Goal: Transaction & Acquisition: Purchase product/service

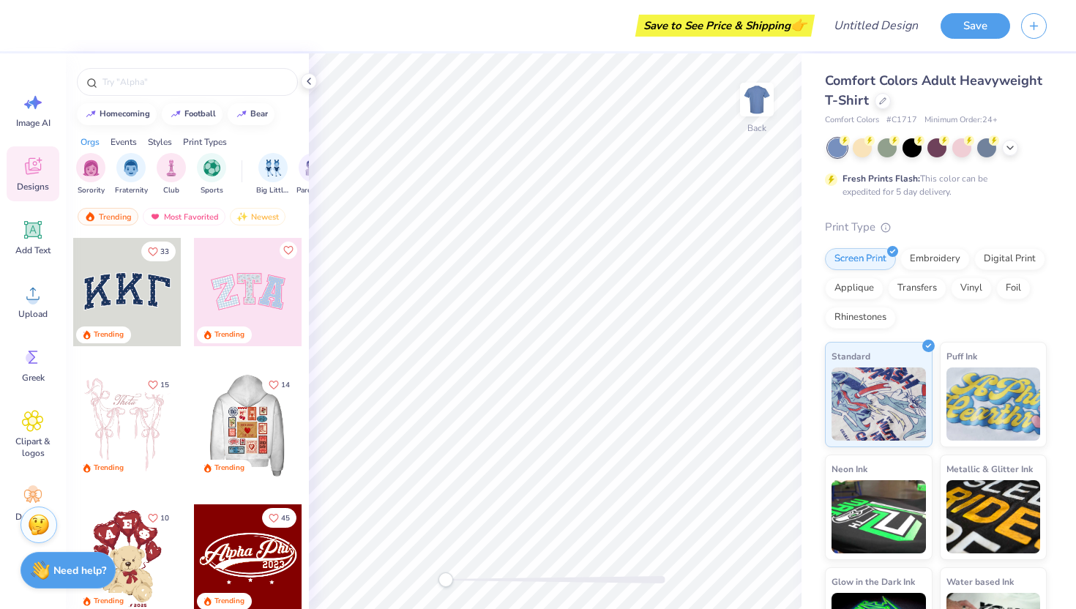
click at [194, 425] on div at bounding box center [140, 425] width 108 height 108
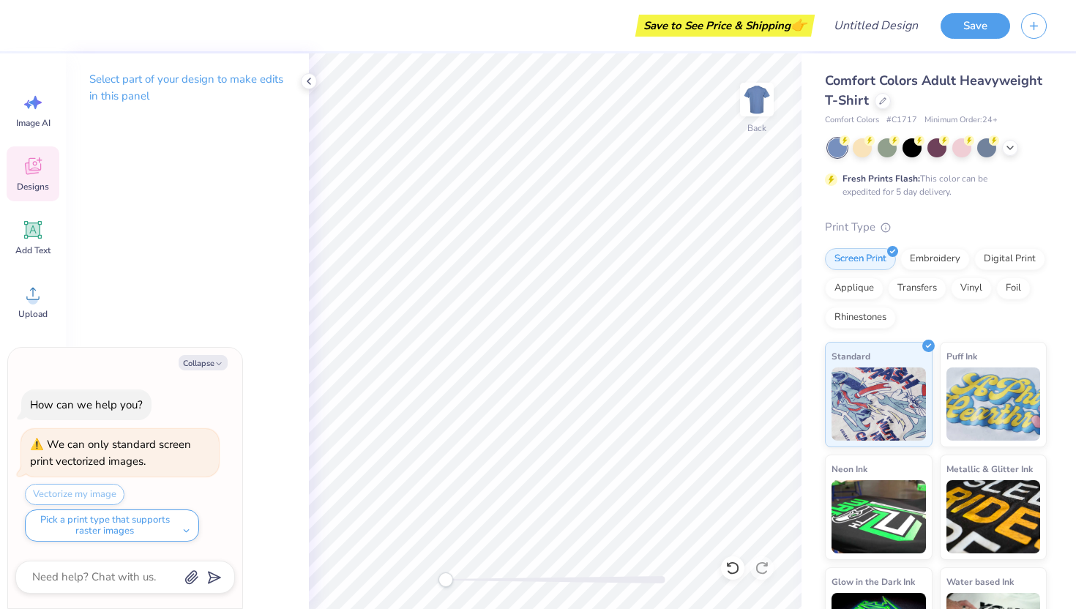
click at [28, 193] on div "Designs" at bounding box center [33, 173] width 53 height 55
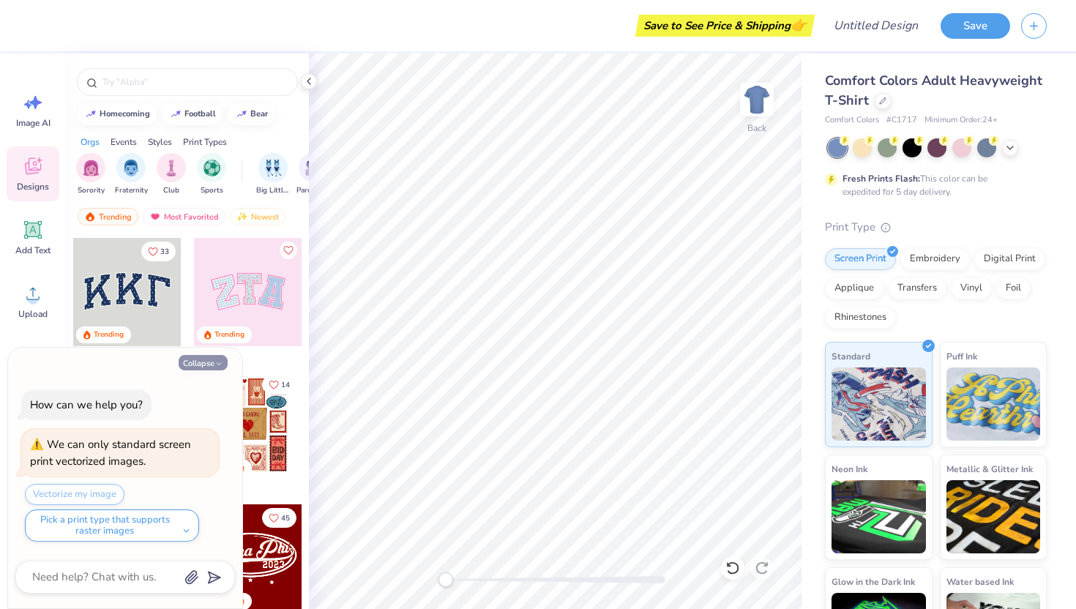
click at [214, 359] on button "Collapse" at bounding box center [203, 362] width 49 height 15
type textarea "x"
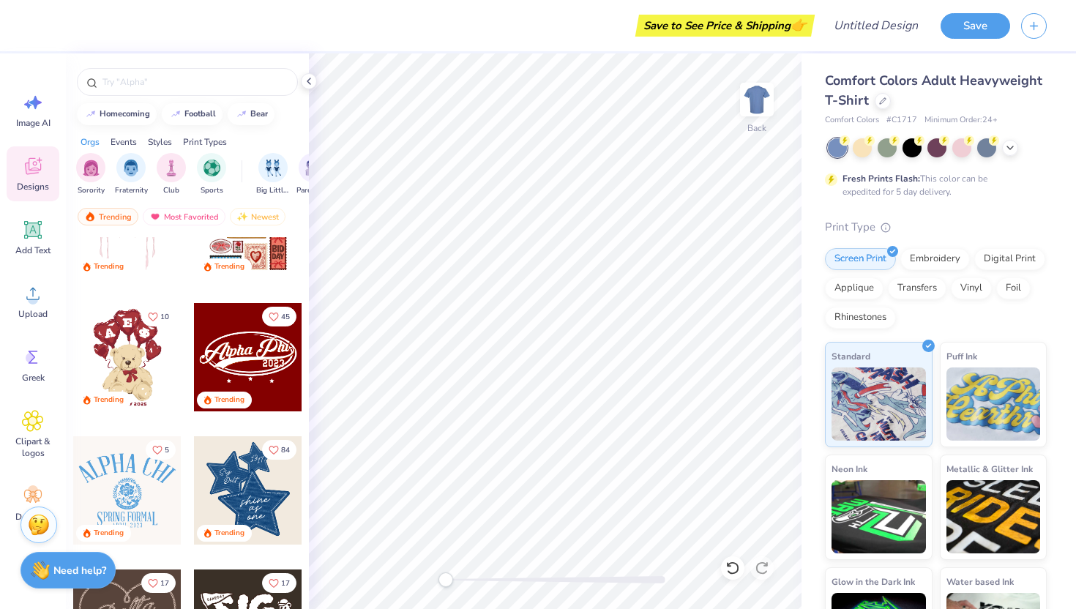
scroll to position [203, 0]
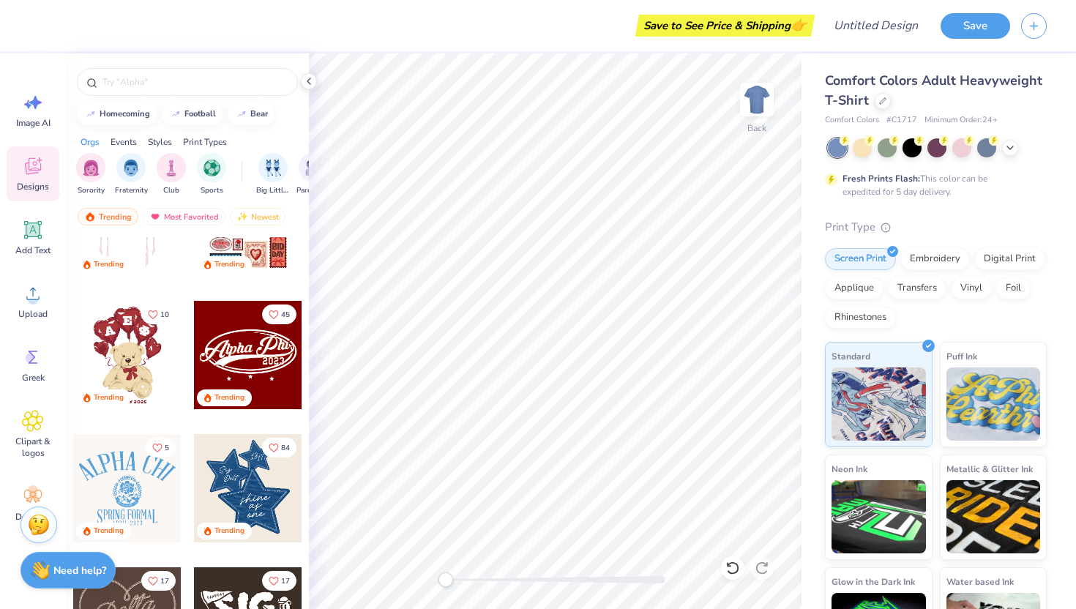
click at [236, 490] on div at bounding box center [248, 488] width 108 height 108
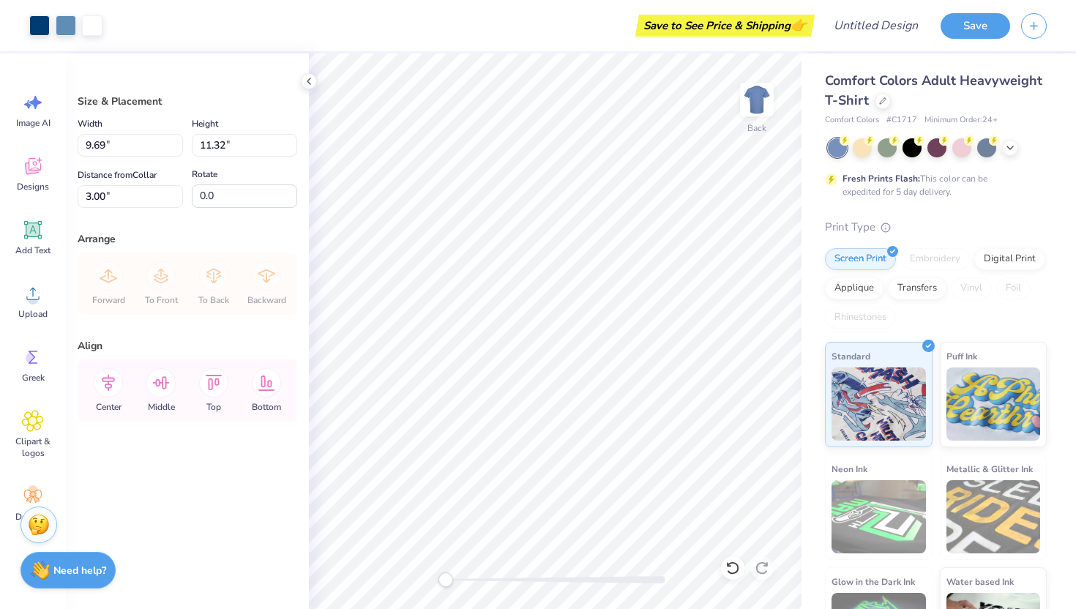
type input "11.71"
type input "13.67"
type input "3.45"
click at [307, 73] on div at bounding box center [309, 81] width 16 height 16
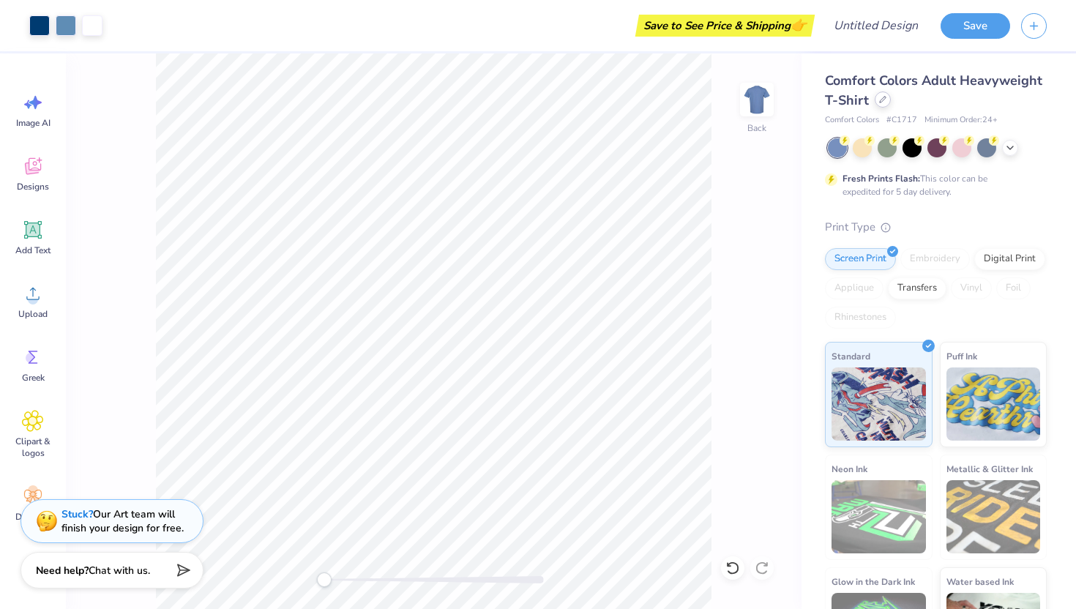
click at [889, 100] on div at bounding box center [883, 99] width 16 height 16
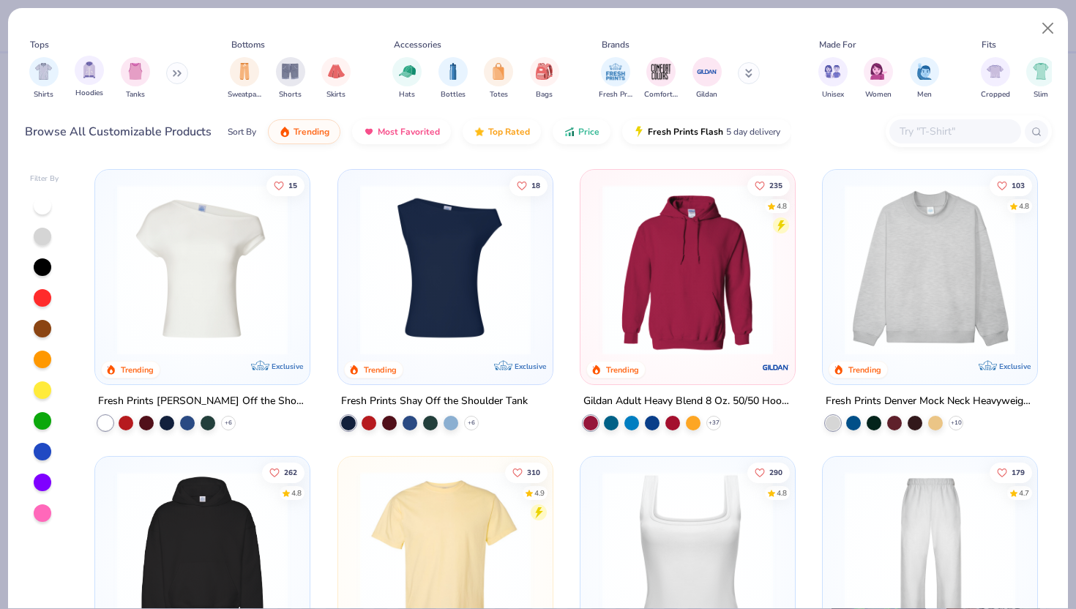
click at [93, 88] on span "Hoodies" at bounding box center [89, 93] width 28 height 11
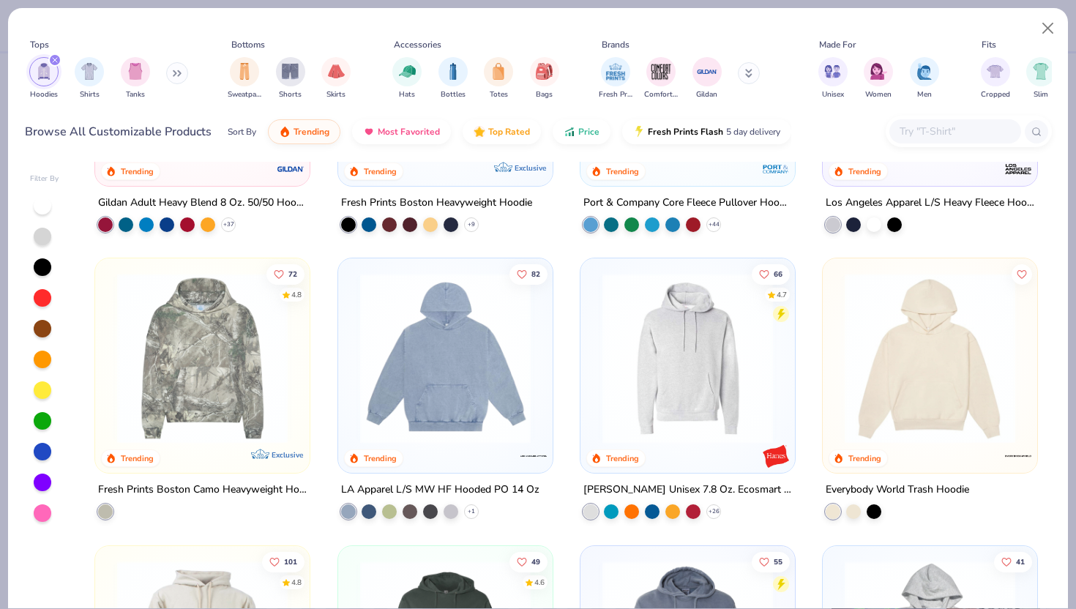
scroll to position [215, 0]
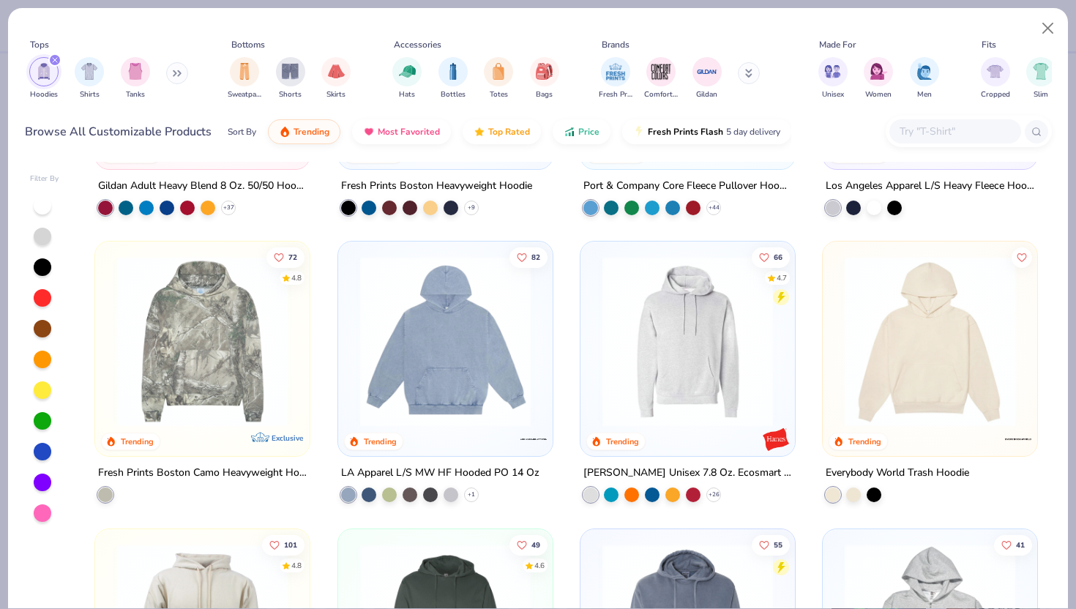
click at [434, 413] on img at bounding box center [445, 341] width 185 height 171
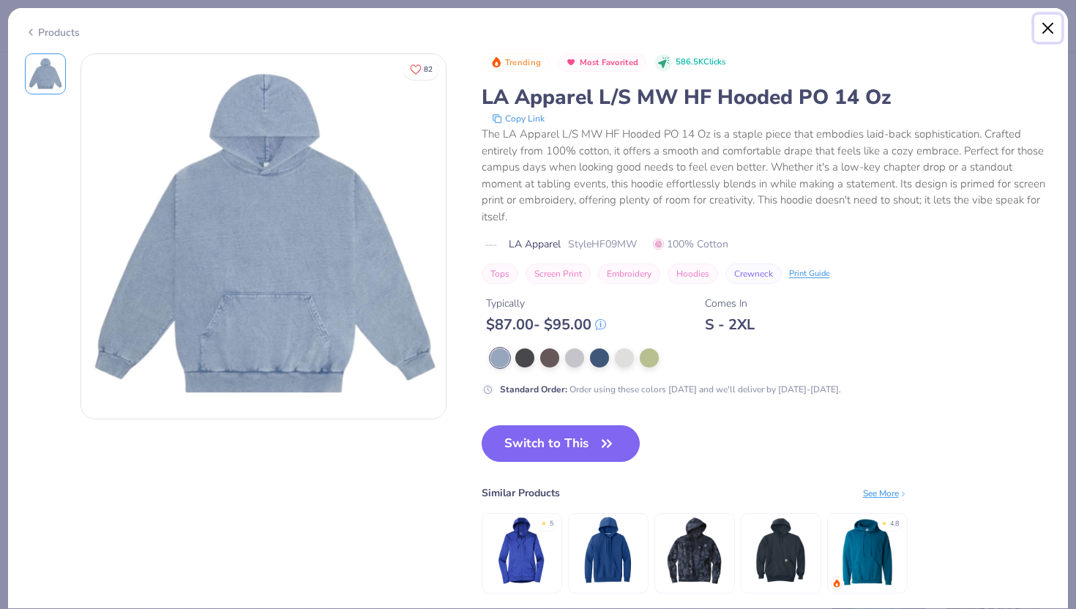
click at [1045, 26] on button "Close" at bounding box center [1048, 29] width 28 height 28
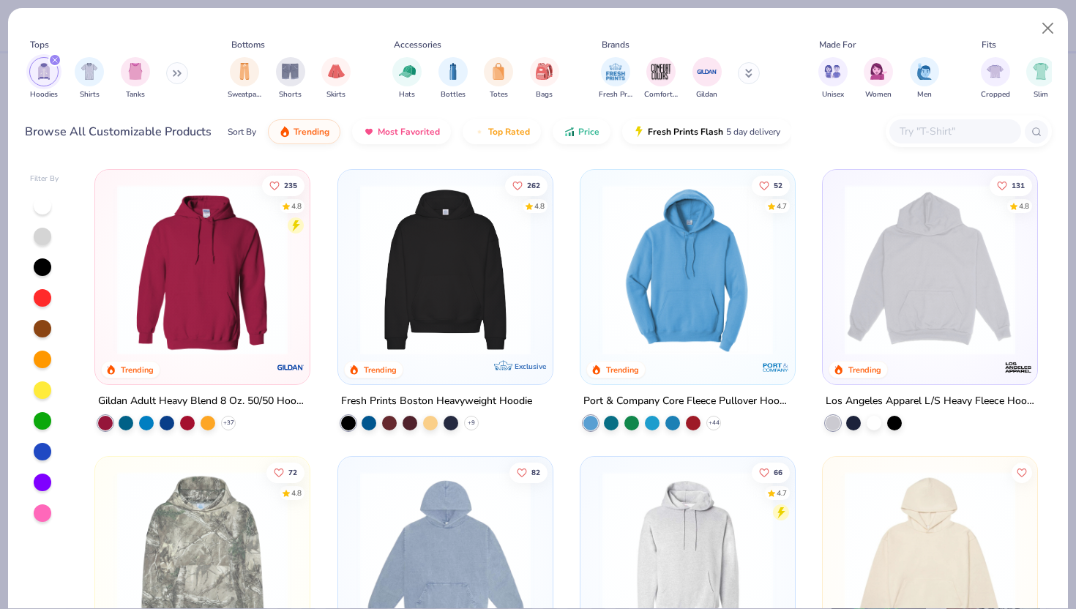
click at [281, 250] on img at bounding box center [202, 269] width 185 height 171
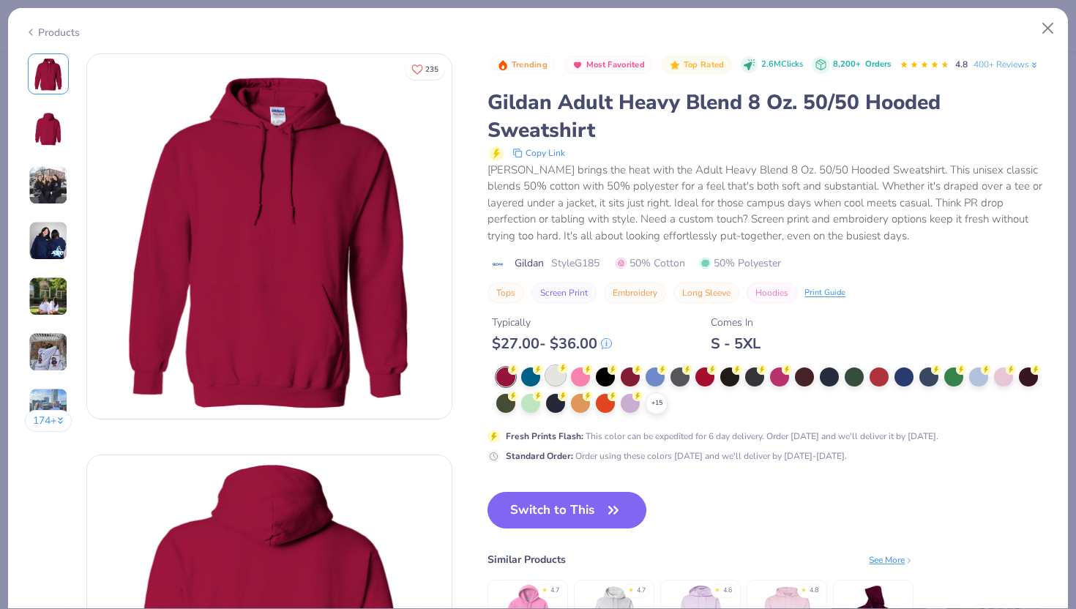
click at [564, 376] on div at bounding box center [555, 375] width 19 height 19
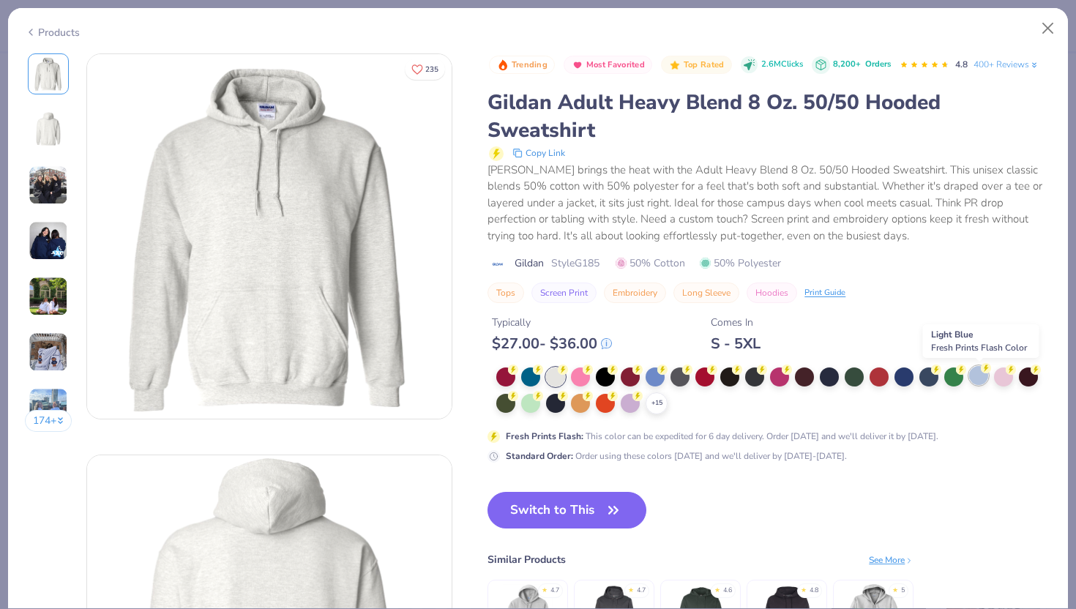
click at [982, 375] on div at bounding box center [978, 375] width 19 height 19
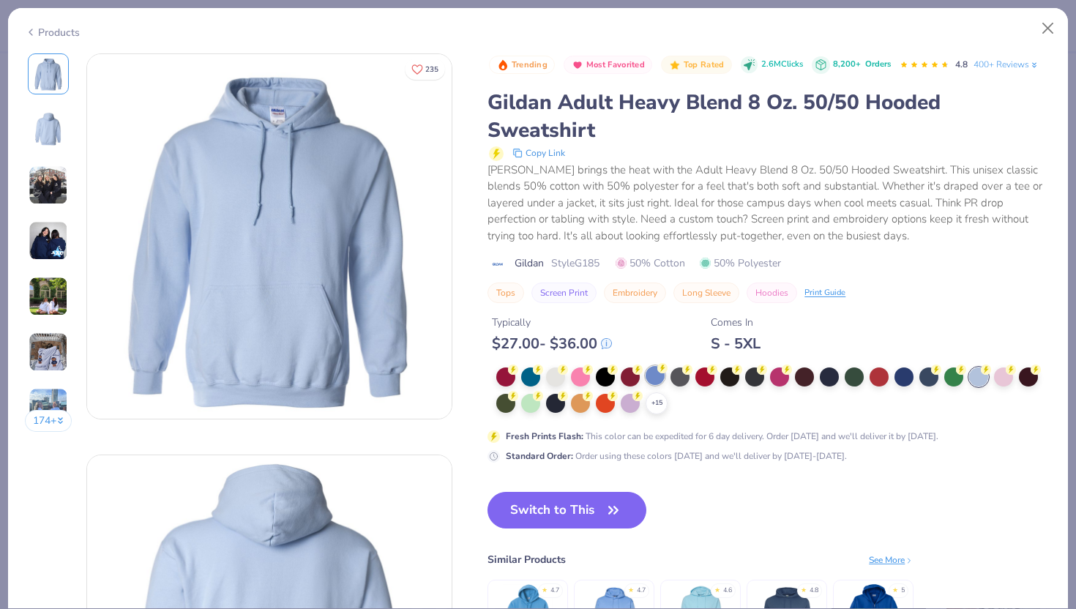
click at [658, 374] on div at bounding box center [655, 375] width 19 height 19
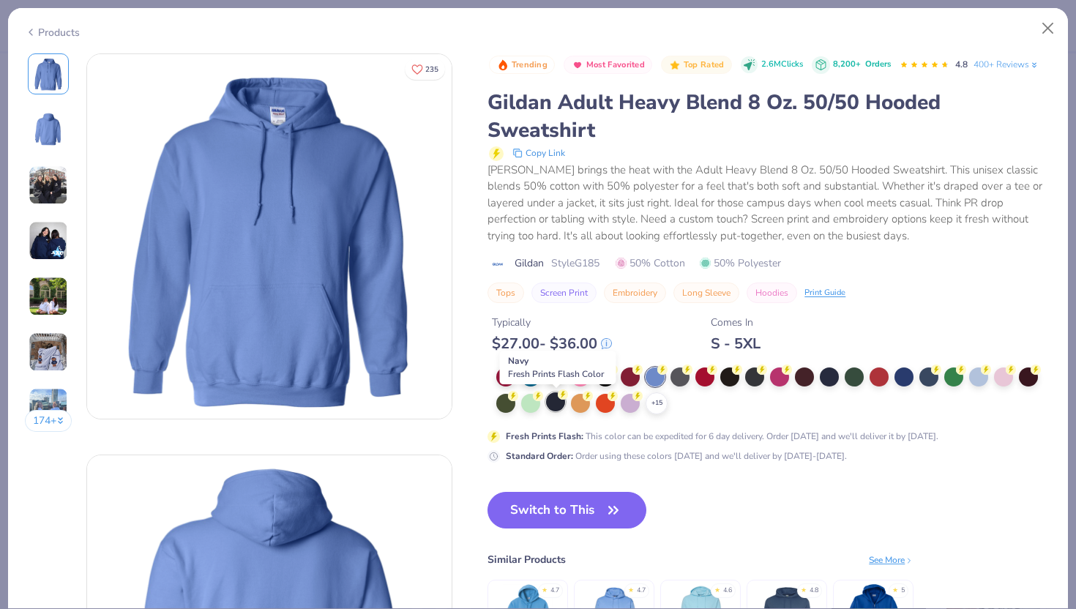
click at [556, 396] on div at bounding box center [555, 401] width 19 height 19
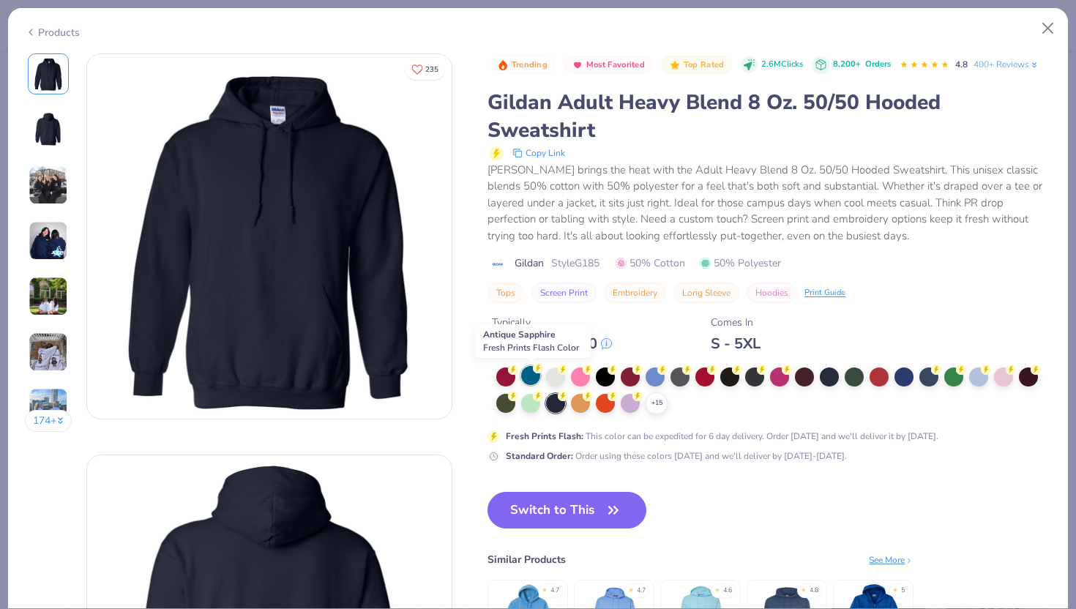
click at [531, 373] on div at bounding box center [530, 375] width 19 height 19
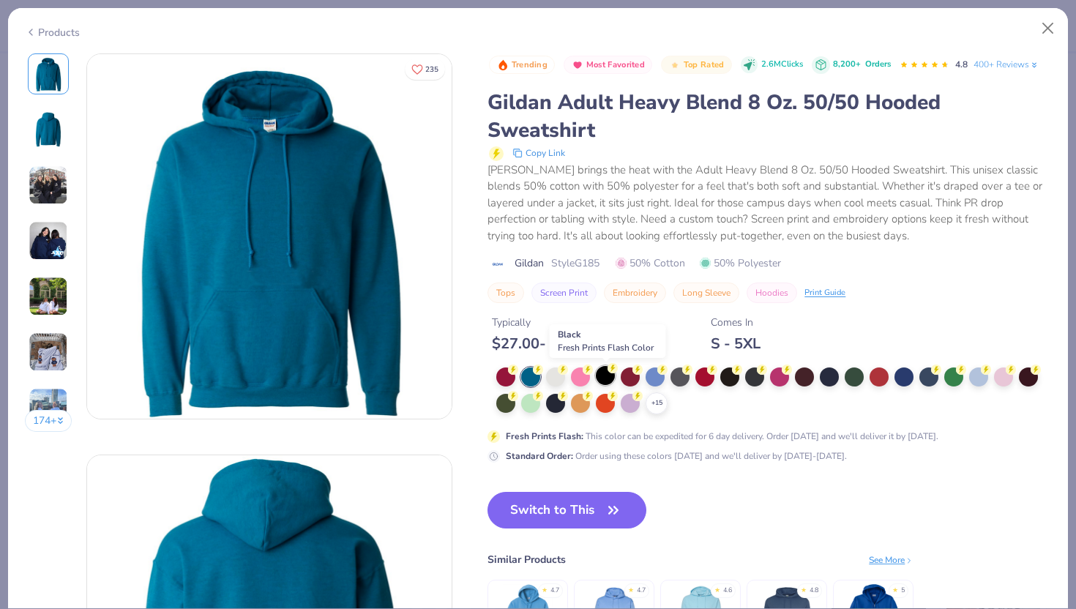
click at [606, 382] on div at bounding box center [605, 375] width 19 height 19
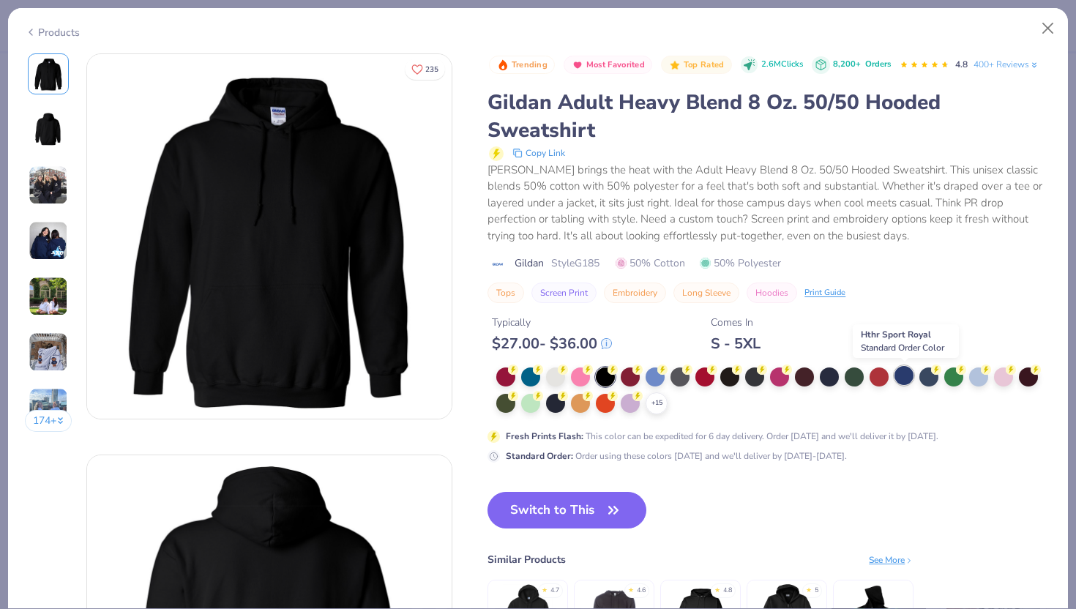
click at [901, 382] on div at bounding box center [903, 375] width 19 height 19
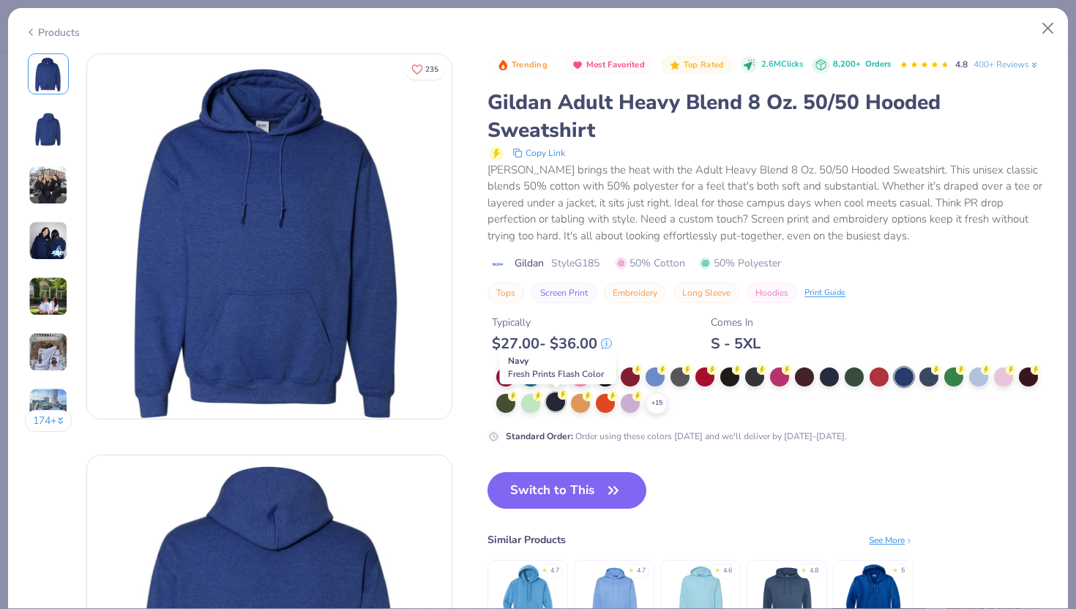
click at [553, 407] on div at bounding box center [555, 401] width 19 height 19
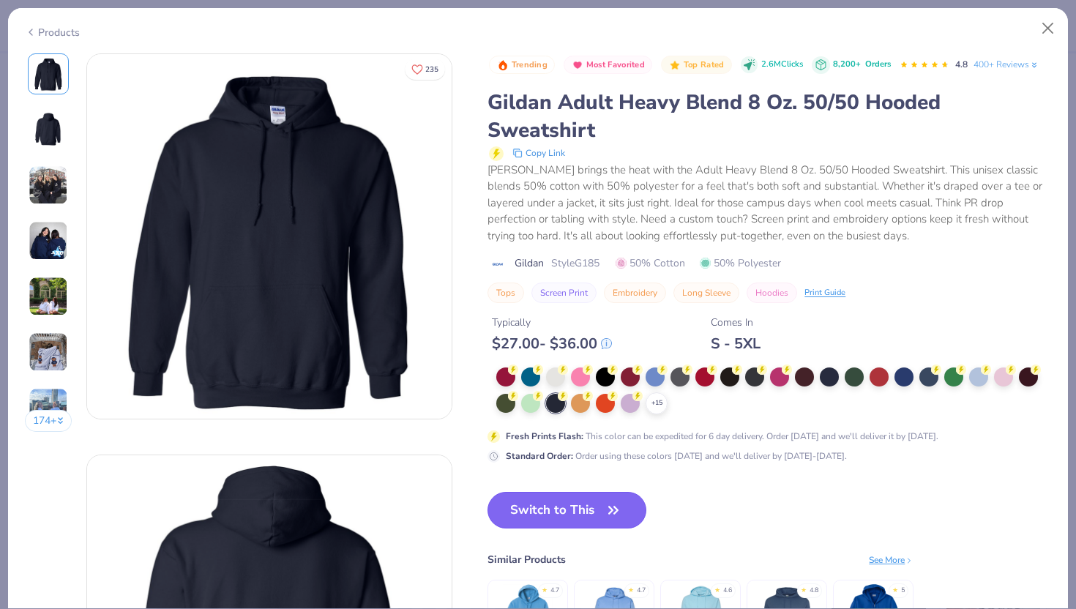
click at [546, 512] on button "Switch to This" at bounding box center [566, 510] width 159 height 37
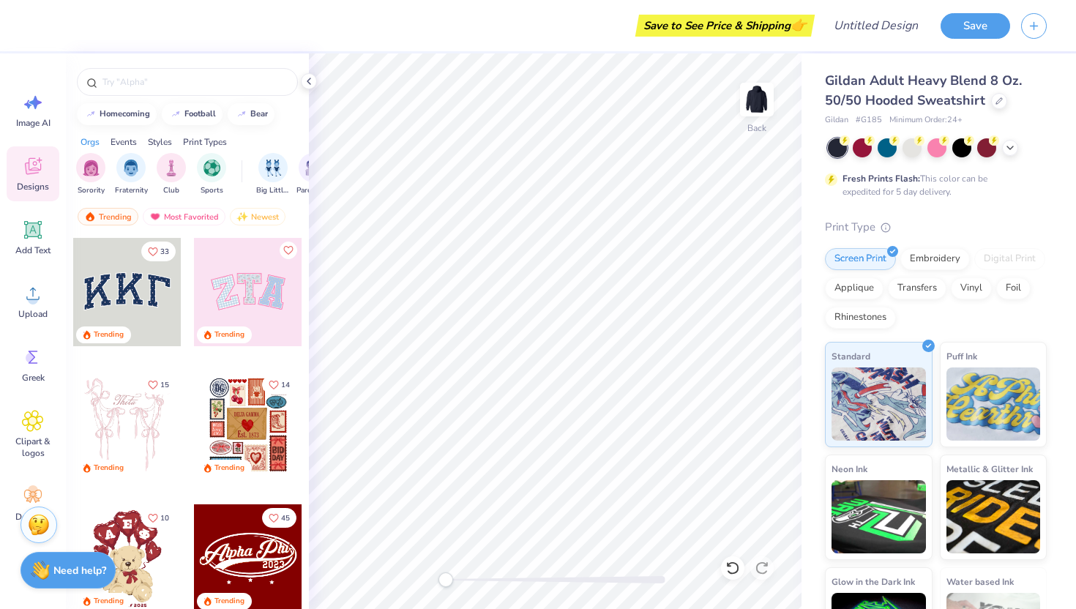
scroll to position [122, 0]
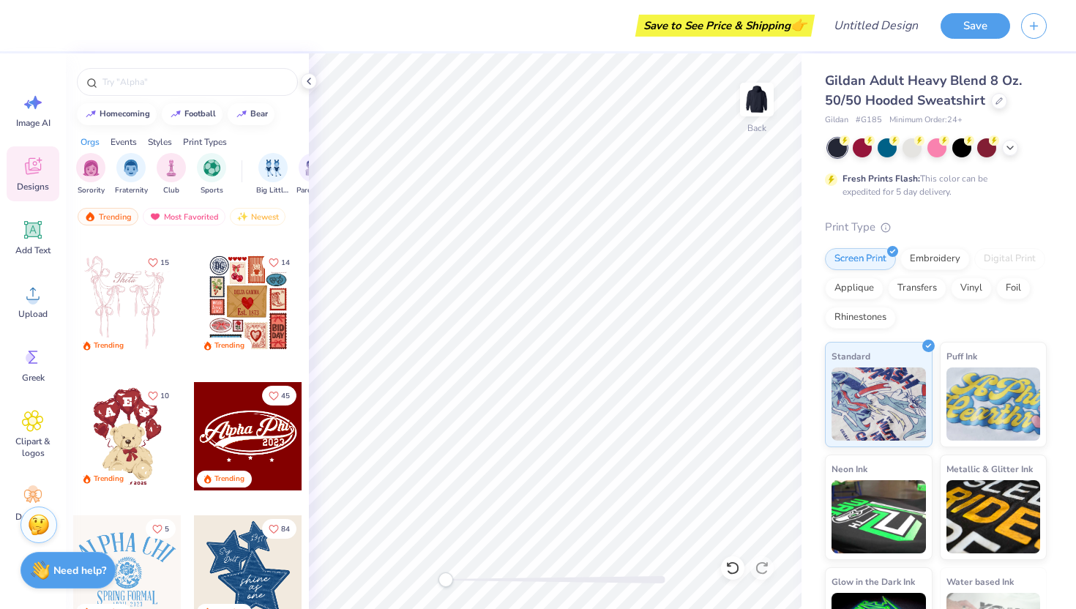
click at [138, 295] on div at bounding box center [127, 303] width 108 height 108
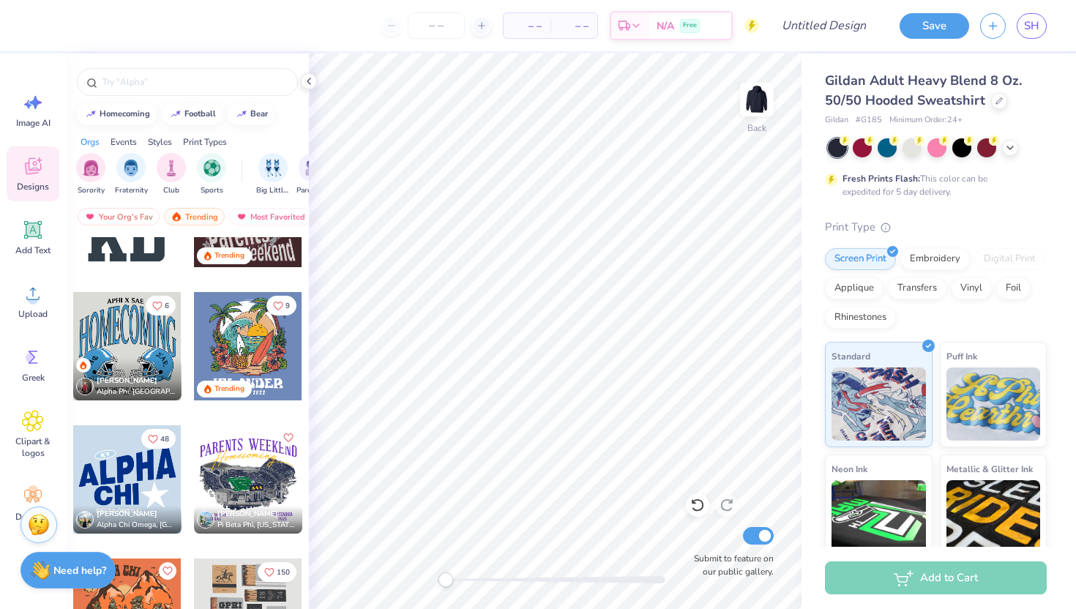
scroll to position [7137, 0]
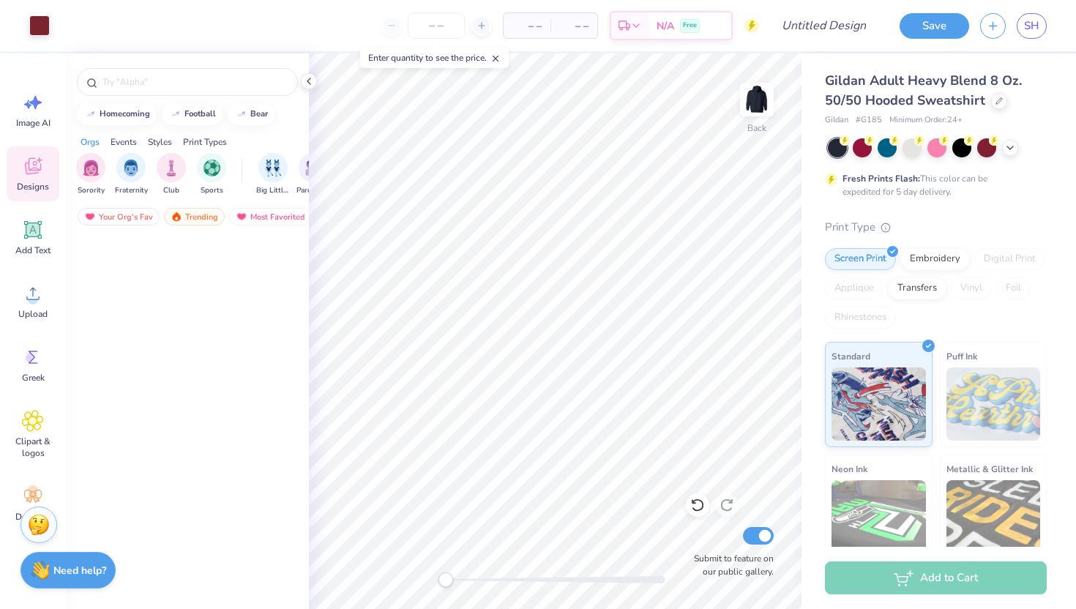
scroll to position [4460, 0]
